Goal: Find contact information

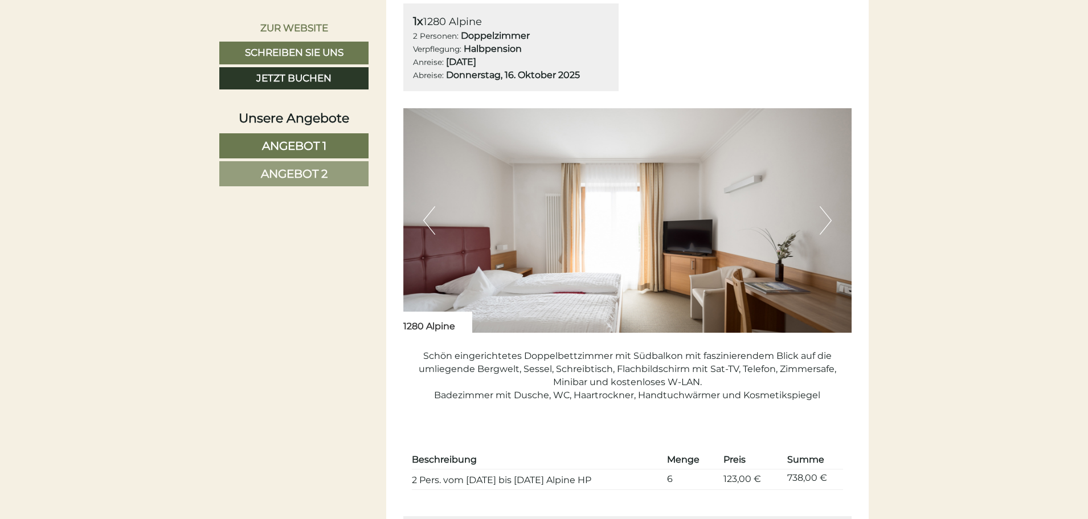
scroll to position [855, 0]
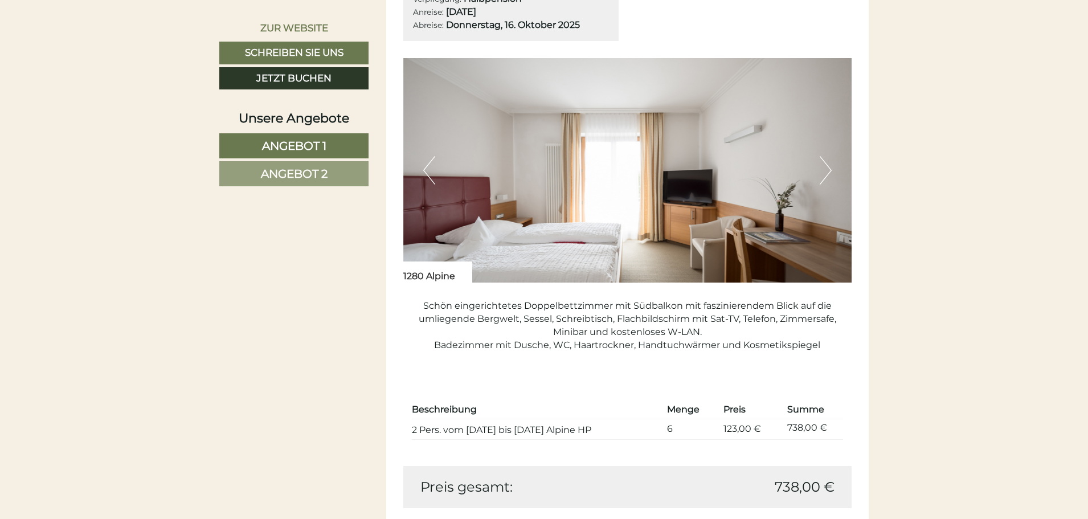
click at [830, 170] on button "Next" at bounding box center [826, 170] width 12 height 28
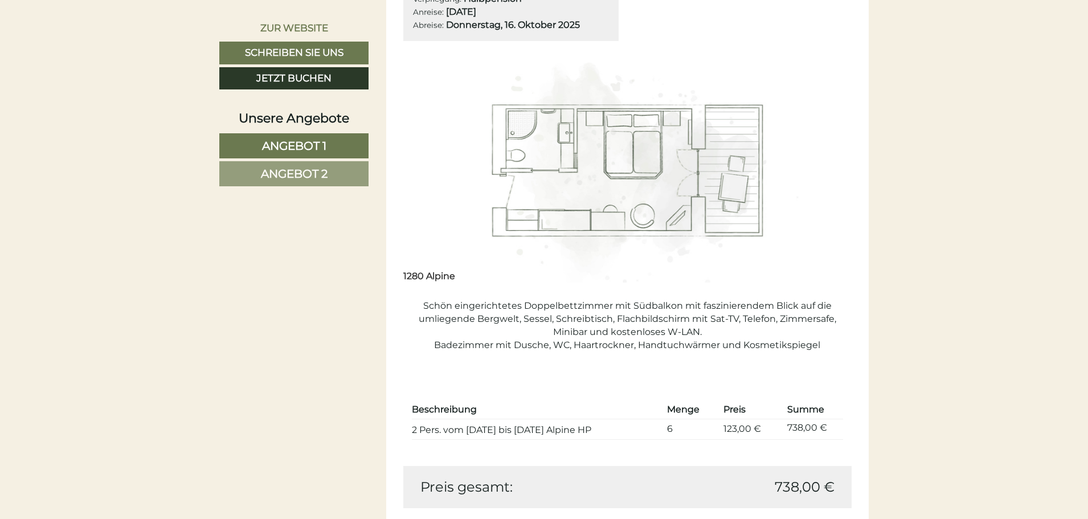
click at [830, 170] on button "Next" at bounding box center [826, 170] width 12 height 28
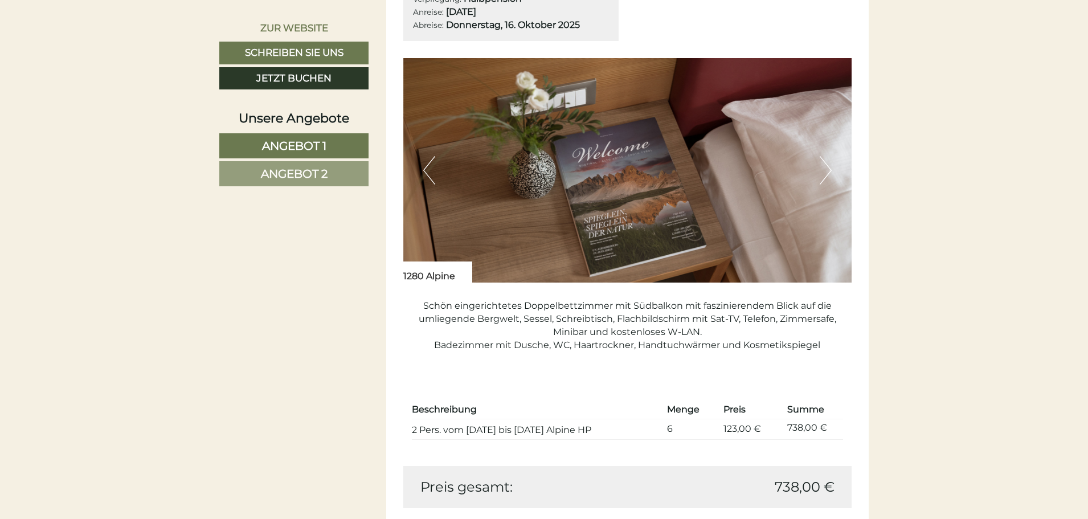
click at [830, 170] on button "Next" at bounding box center [826, 170] width 12 height 28
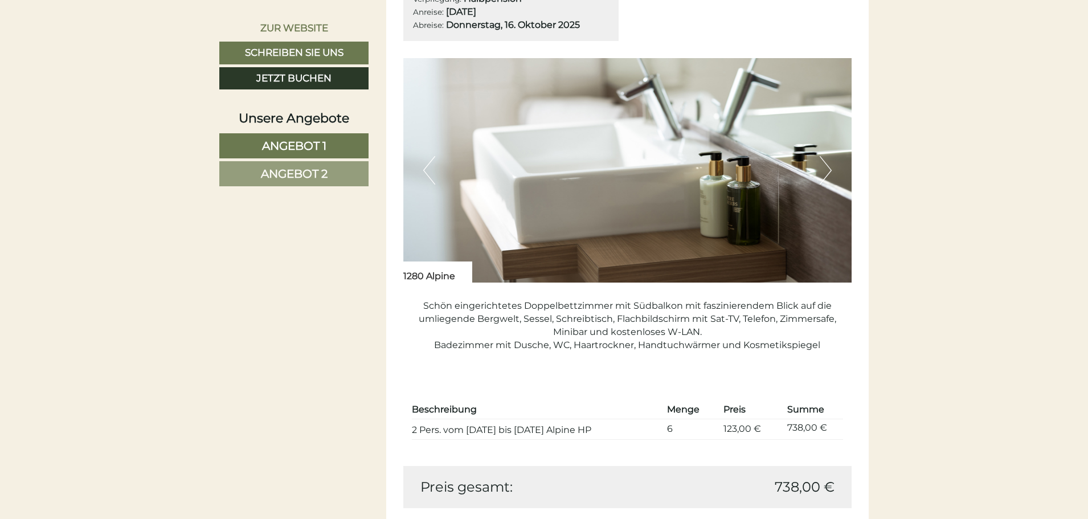
click at [830, 170] on button "Next" at bounding box center [826, 170] width 12 height 28
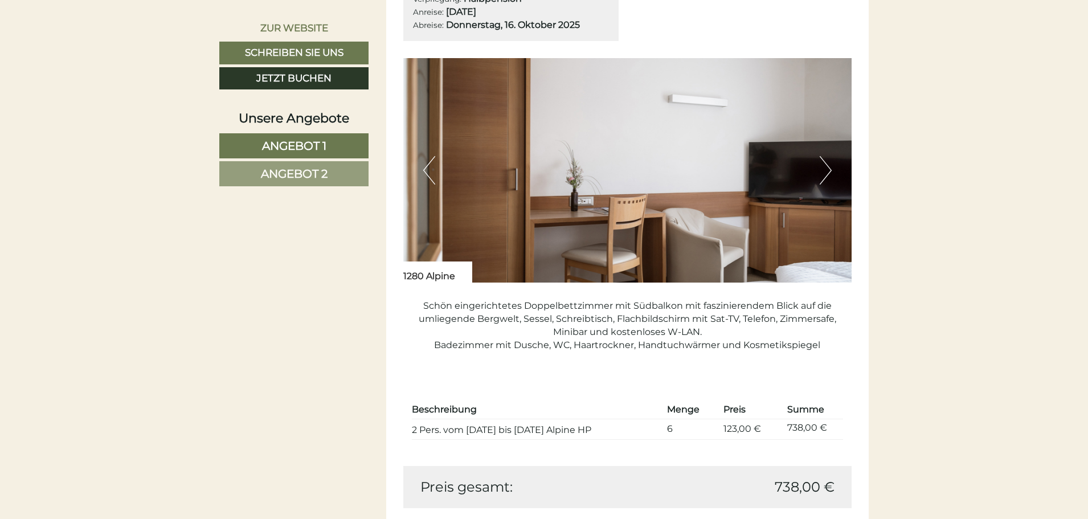
click at [830, 170] on button "Next" at bounding box center [826, 170] width 12 height 28
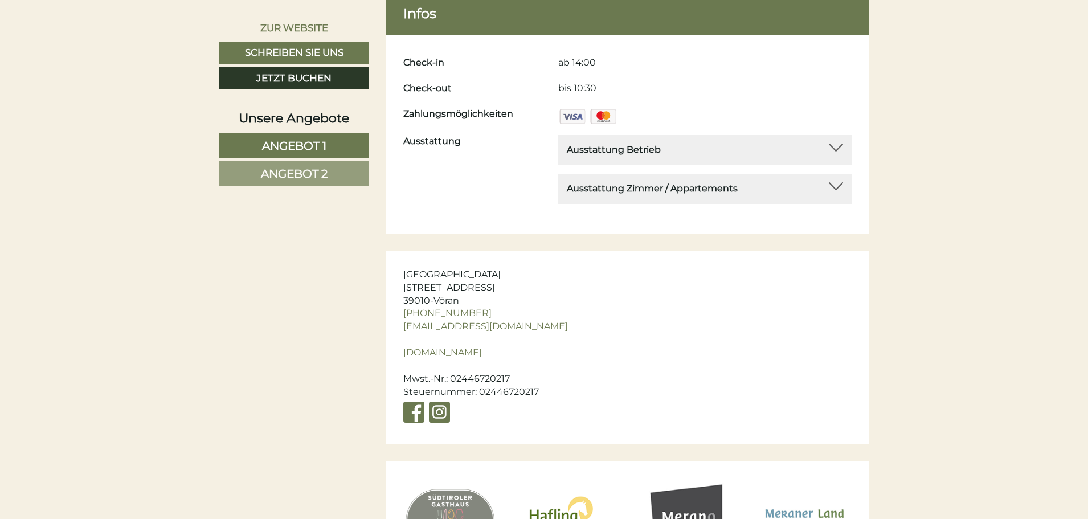
scroll to position [4159, 0]
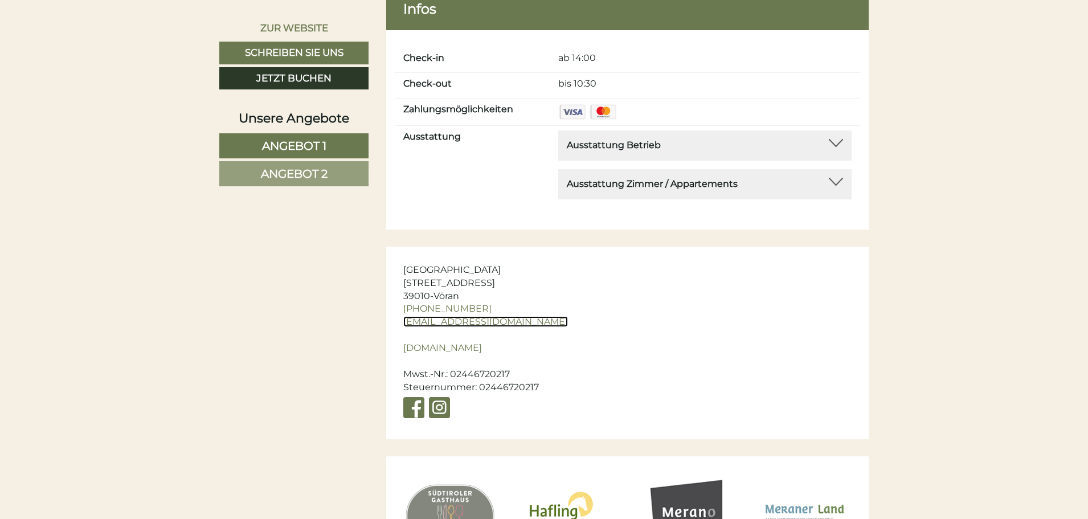
click at [450, 321] on link "[EMAIL_ADDRESS][DOMAIN_NAME]" at bounding box center [485, 321] width 165 height 11
click at [403, 321] on link "[EMAIL_ADDRESS][DOMAIN_NAME]" at bounding box center [485, 321] width 165 height 11
drag, startPoint x: 402, startPoint y: 319, endPoint x: 524, endPoint y: 316, distance: 122.0
click at [524, 316] on div "Hotel [STREET_ADDRESS] [PHONE_NUMBER] [EMAIL_ADDRESS][DOMAIN_NAME] [DOMAIN_NAME…" at bounding box center [486, 343] width 201 height 193
click at [399, 338] on div "Hotel [STREET_ADDRESS] [PHONE_NUMBER] [EMAIL_ADDRESS][DOMAIN_NAME] [DOMAIN_NAME…" at bounding box center [486, 343] width 201 height 193
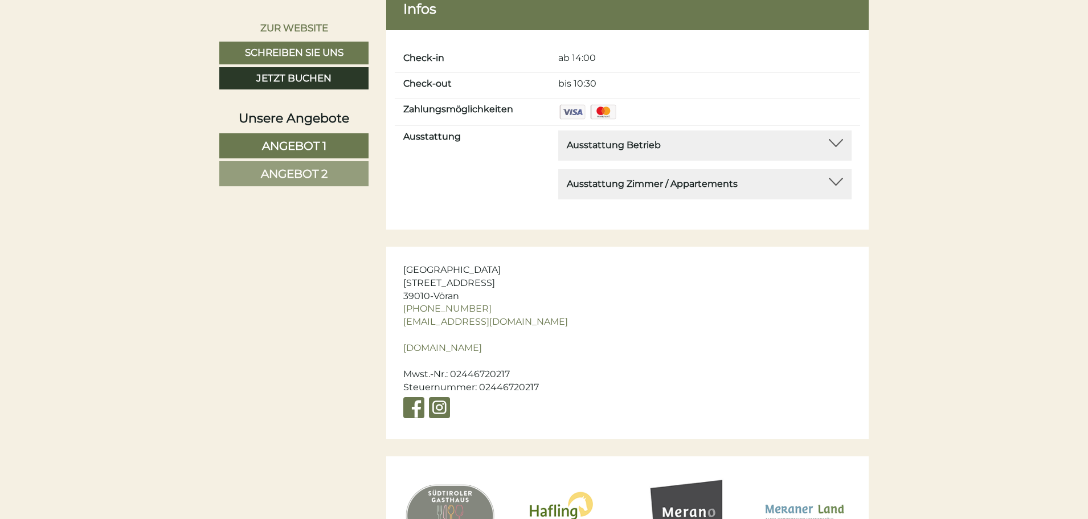
click at [395, 322] on div "Hotel [STREET_ADDRESS] [PHONE_NUMBER] [EMAIL_ADDRESS][DOMAIN_NAME] [DOMAIN_NAME…" at bounding box center [486, 343] width 201 height 193
drag, startPoint x: 400, startPoint y: 318, endPoint x: 586, endPoint y: 296, distance: 187.1
click at [553, 307] on div "Hotel [STREET_ADDRESS] [PHONE_NUMBER] [EMAIL_ADDRESS][DOMAIN_NAME] [DOMAIN_NAME…" at bounding box center [486, 343] width 201 height 193
click at [502, 285] on div "Hotel [STREET_ADDRESS] [PHONE_NUMBER] [EMAIL_ADDRESS][DOMAIN_NAME] [DOMAIN_NAME…" at bounding box center [486, 343] width 201 height 193
click at [405, 345] on link "[DOMAIN_NAME]" at bounding box center [442, 347] width 79 height 11
